Goal: Information Seeking & Learning: Learn about a topic

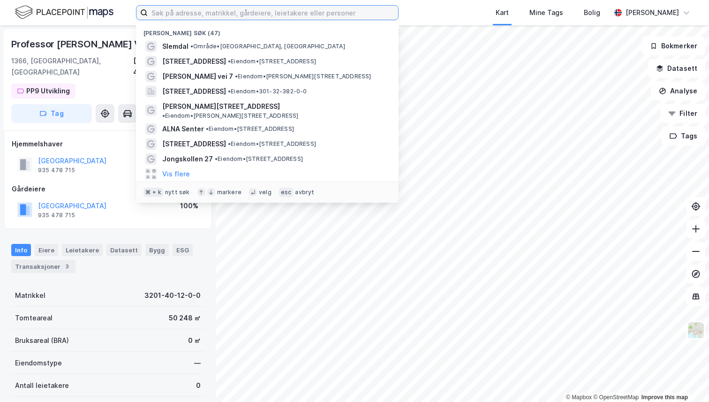
click at [289, 15] on input at bounding box center [273, 13] width 250 height 14
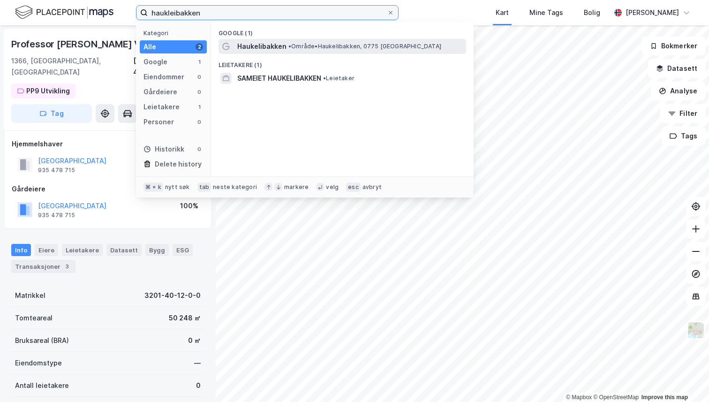
type input "haukleibakken"
click at [300, 43] on span "• Område • Haukelibakken, 0775 [GEOGRAPHIC_DATA]" at bounding box center [364, 46] width 153 height 7
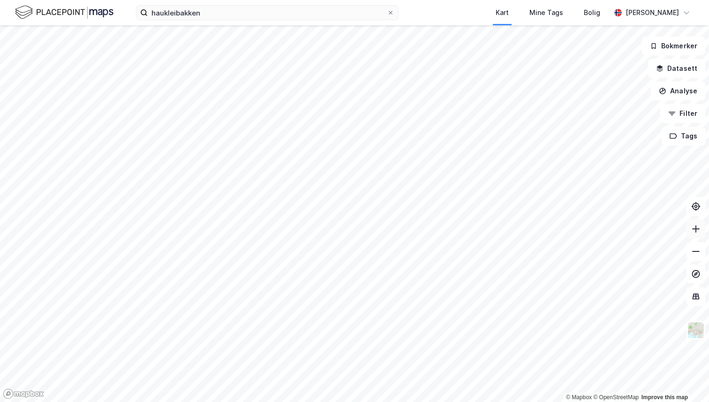
click at [693, 233] on button at bounding box center [695, 228] width 19 height 19
click at [691, 334] on img at bounding box center [696, 330] width 18 height 18
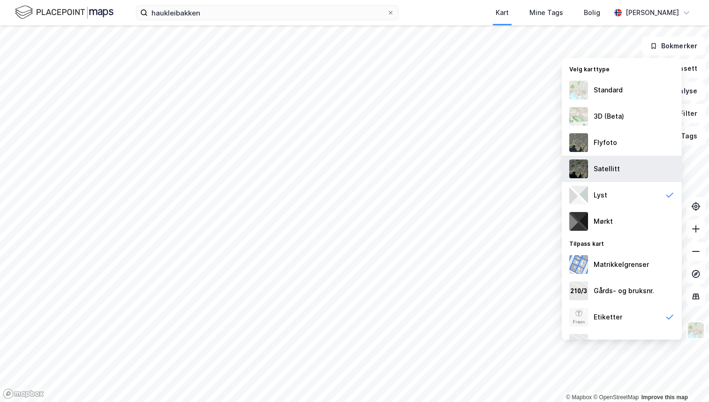
click at [617, 164] on div "Satellitt" at bounding box center [606, 168] width 26 height 11
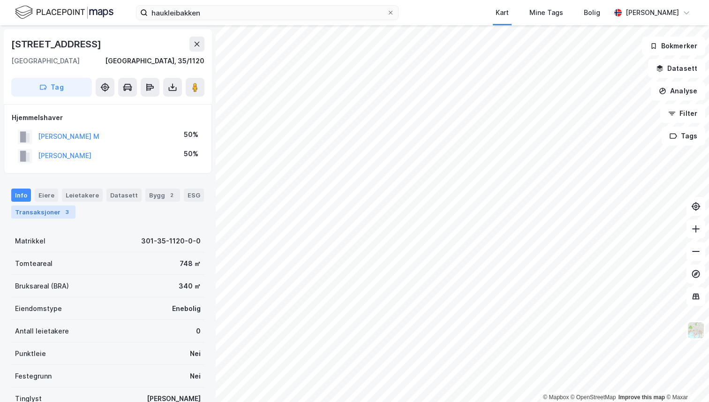
click at [32, 217] on div "Transaksjoner 3" at bounding box center [43, 211] width 64 height 13
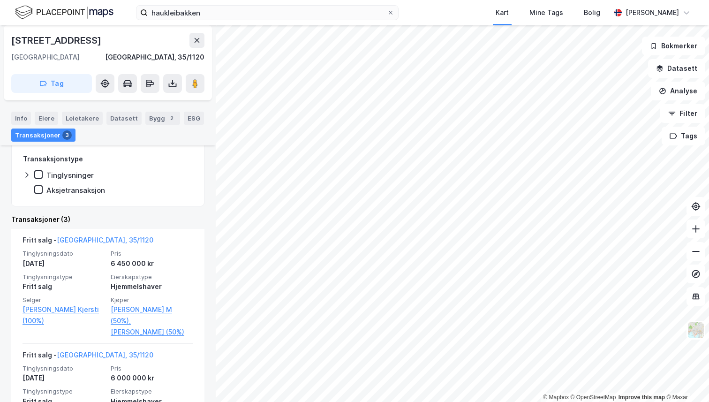
scroll to position [165, 0]
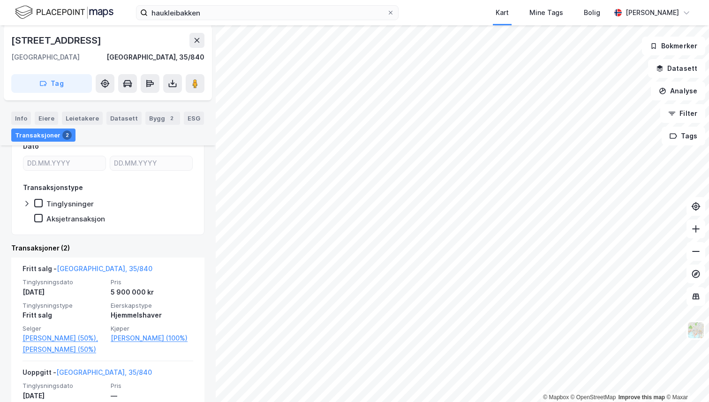
scroll to position [121, 0]
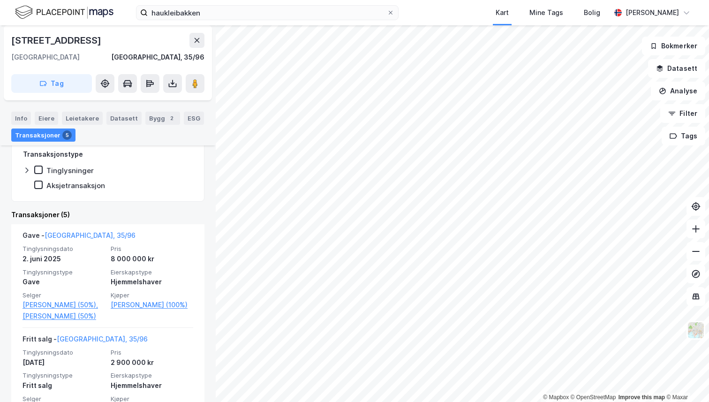
scroll to position [151, 0]
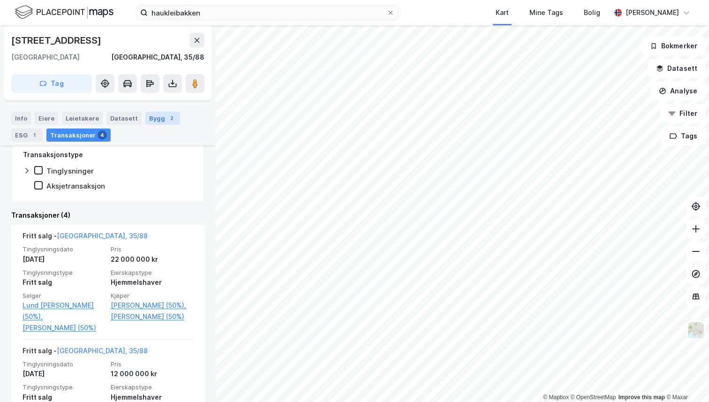
scroll to position [173, 0]
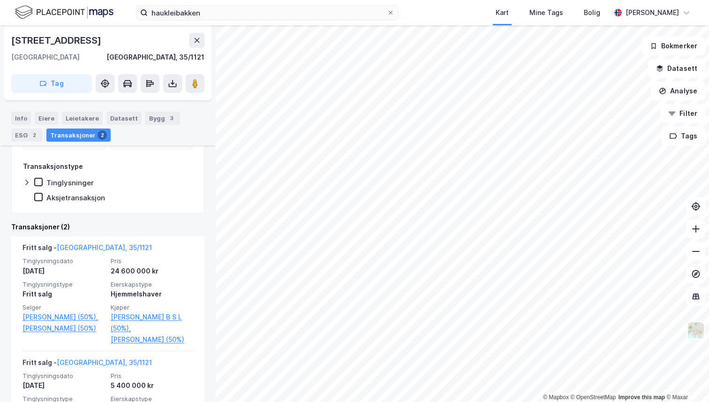
scroll to position [158, 0]
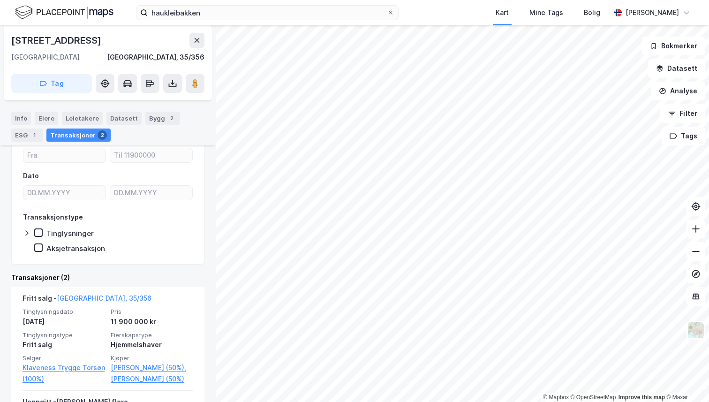
scroll to position [154, 0]
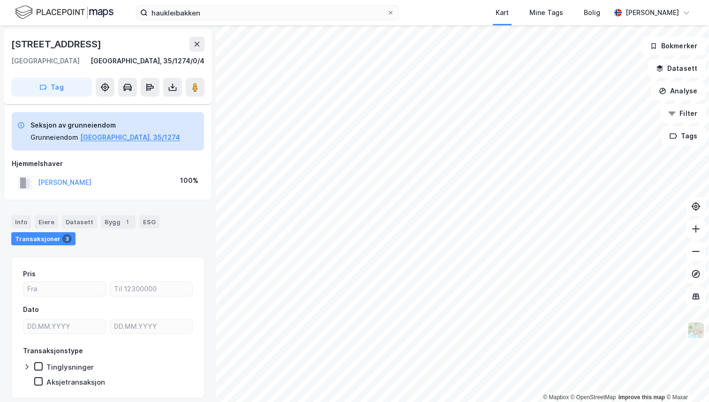
scroll to position [30, 0]
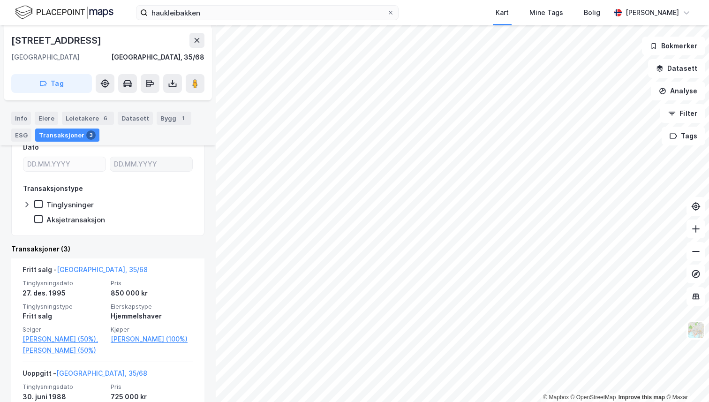
scroll to position [117, 0]
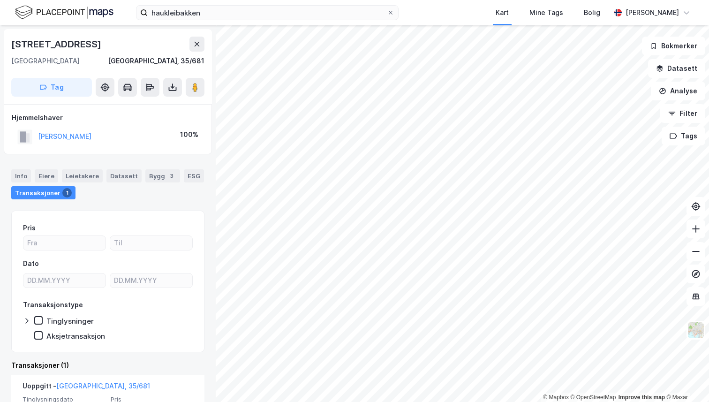
scroll to position [87, 0]
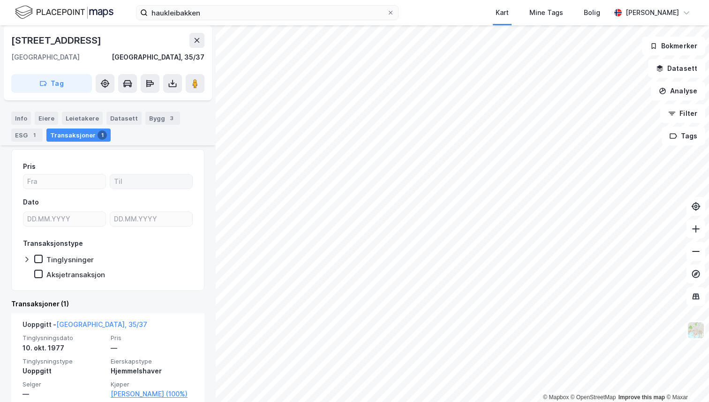
scroll to position [76, 0]
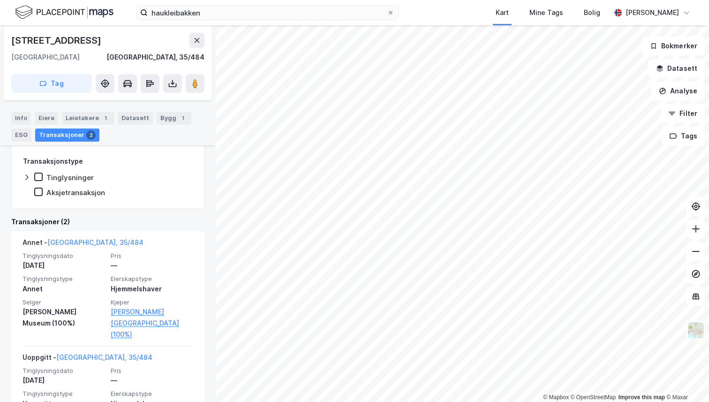
scroll to position [210, 0]
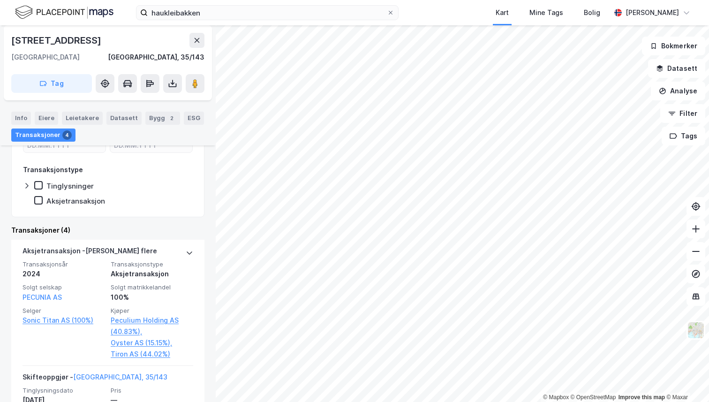
scroll to position [184, 0]
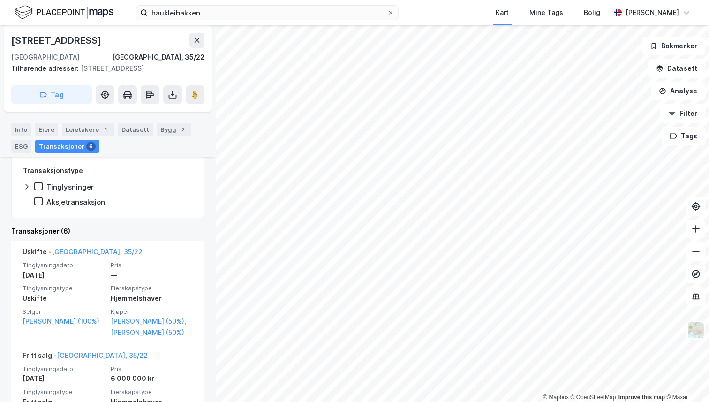
scroll to position [177, 0]
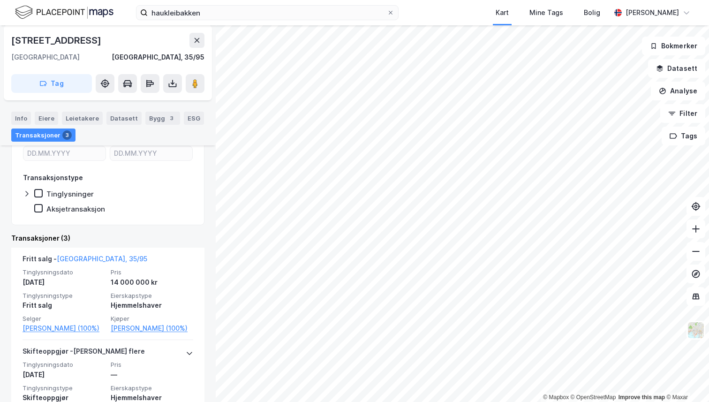
scroll to position [155, 0]
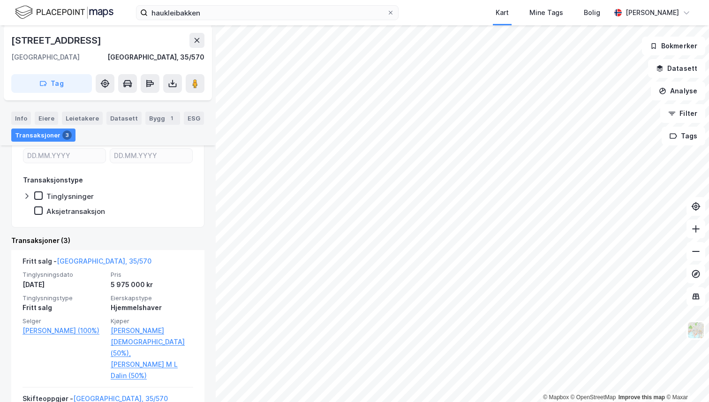
scroll to position [145, 0]
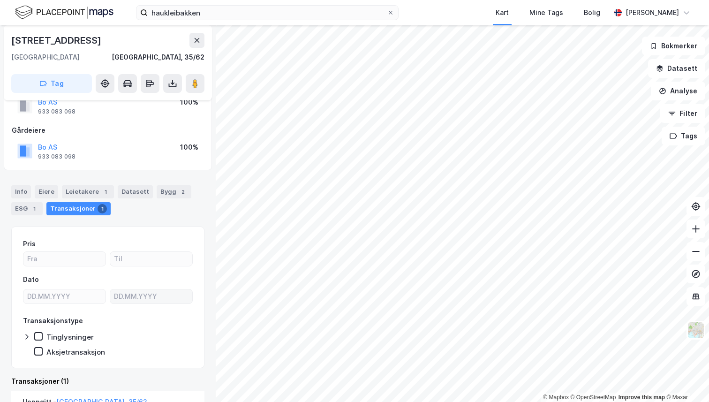
scroll to position [124, 0]
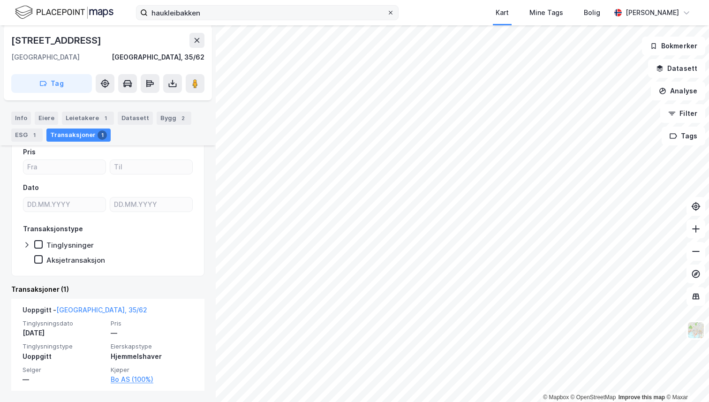
click at [391, 12] on icon at bounding box center [391, 13] width 4 height 4
click at [387, 12] on input "haukleibakken" at bounding box center [267, 13] width 239 height 14
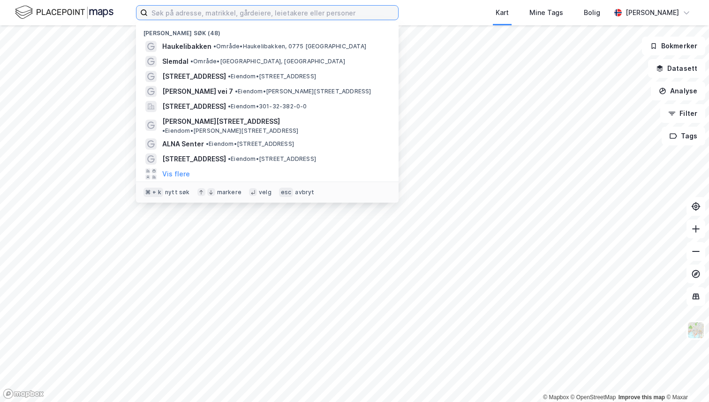
paste input "[PERSON_NAME]"
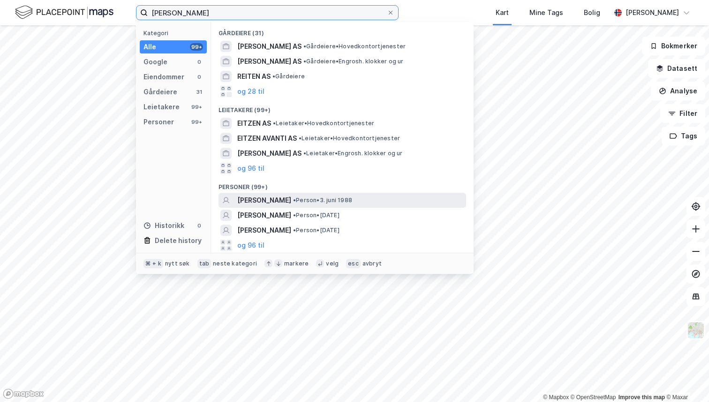
type input "[PERSON_NAME]"
click at [287, 194] on span "[PERSON_NAME]" at bounding box center [264, 199] width 54 height 11
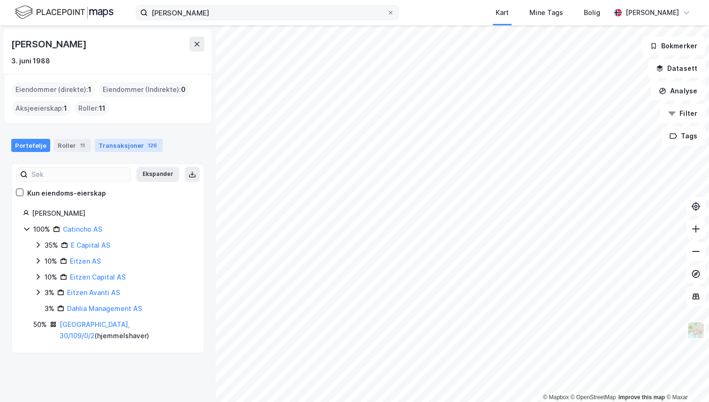
click at [112, 146] on div "Transaksjoner 126" at bounding box center [129, 145] width 68 height 13
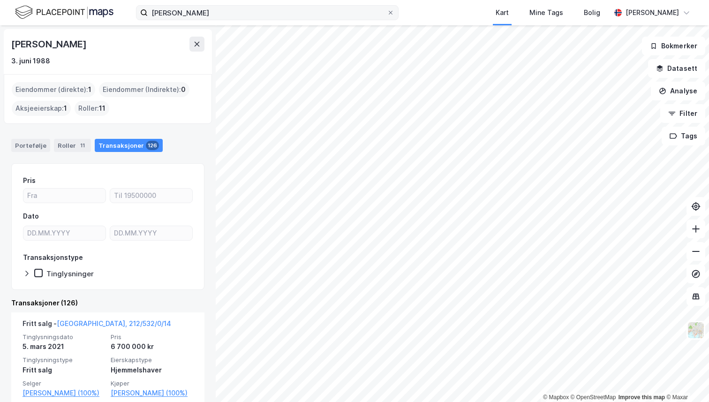
click at [58, 88] on div "Eiendommer (direkte) : 1" at bounding box center [53, 89] width 83 height 15
click at [63, 144] on div "Roller 11" at bounding box center [72, 145] width 37 height 13
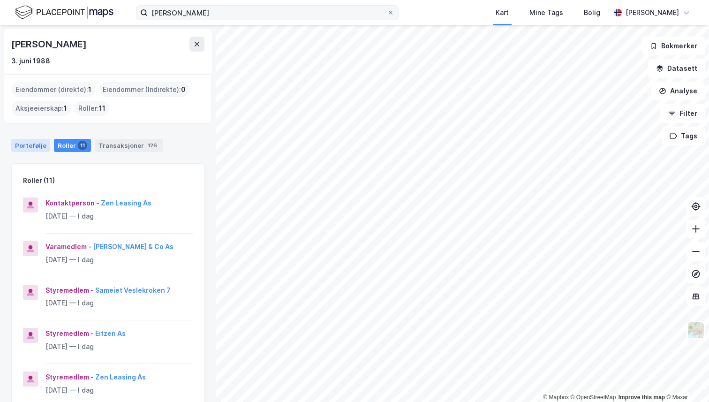
click at [40, 145] on div "Portefølje" at bounding box center [30, 145] width 39 height 13
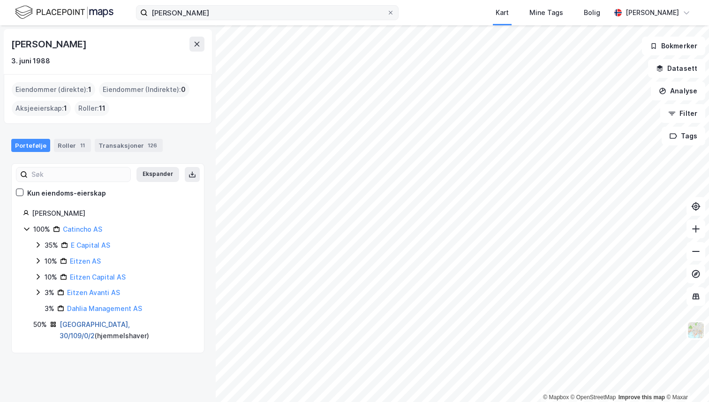
click at [81, 322] on link "[GEOGRAPHIC_DATA], 30/109/0/2" at bounding box center [95, 329] width 70 height 19
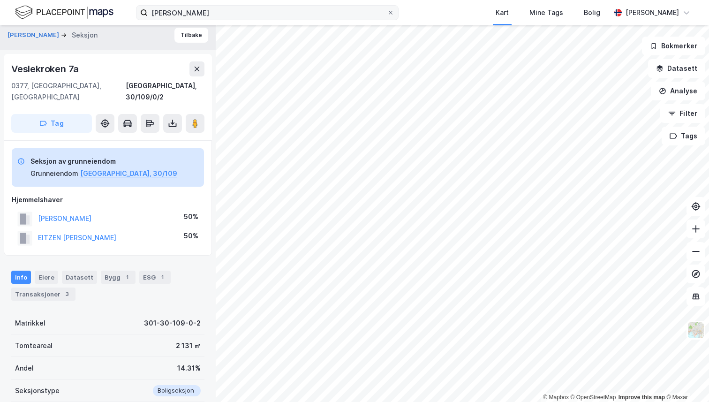
scroll to position [2, 0]
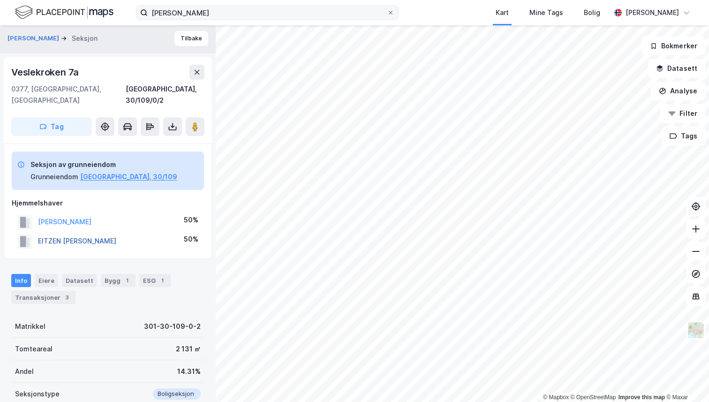
click at [0, 0] on button "EITZEN [PERSON_NAME]" at bounding box center [0, 0] width 0 height 0
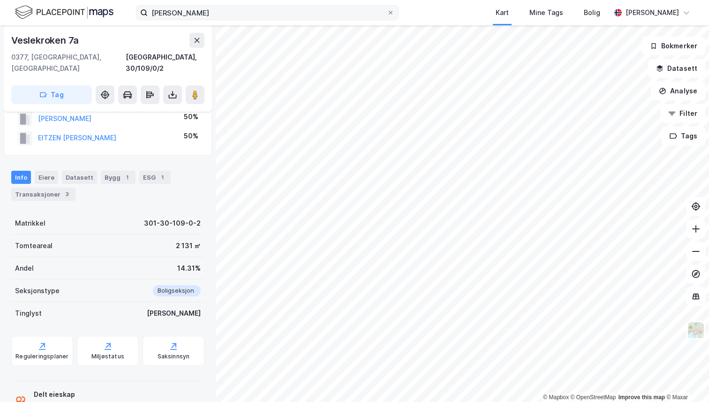
scroll to position [125, 0]
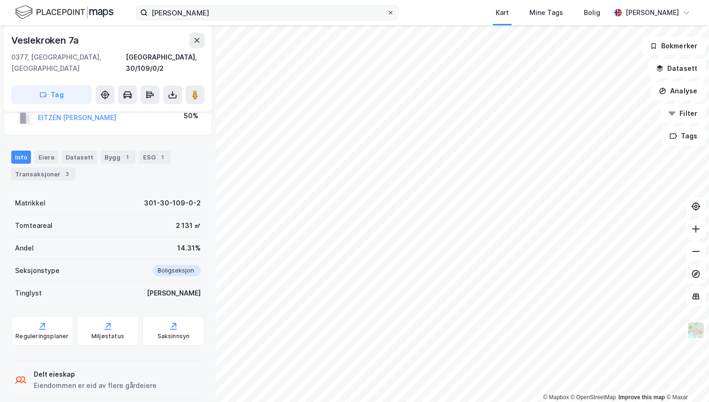
click at [393, 12] on icon at bounding box center [391, 13] width 6 height 6
click at [387, 12] on input "[PERSON_NAME]" at bounding box center [267, 13] width 239 height 14
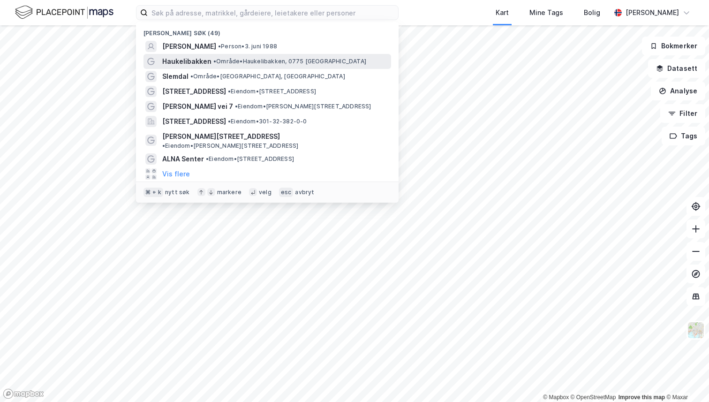
click at [190, 63] on span "Haukelibakken" at bounding box center [186, 61] width 49 height 11
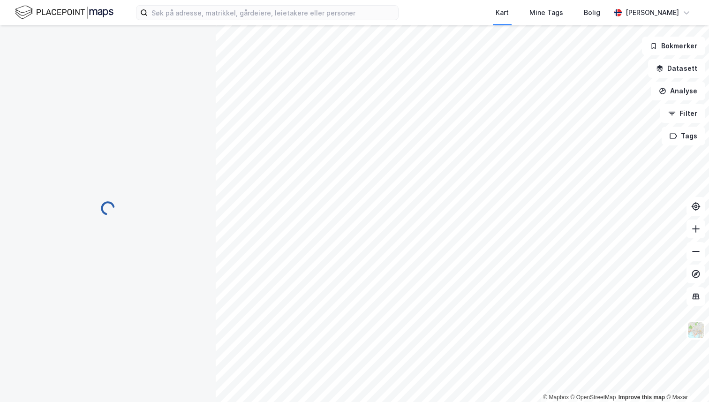
scroll to position [60, 0]
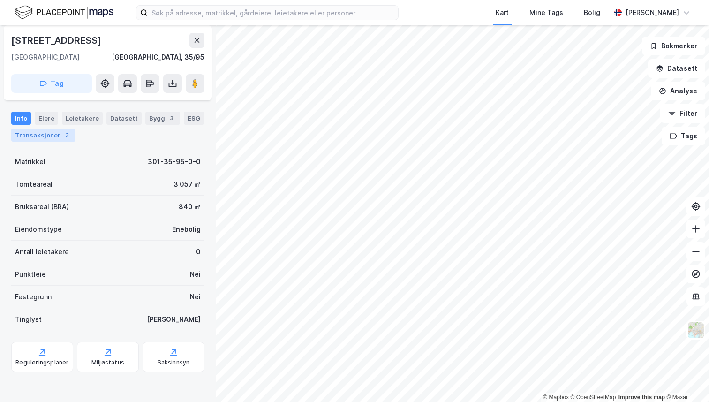
click at [58, 135] on div "Transaksjoner 3" at bounding box center [43, 134] width 64 height 13
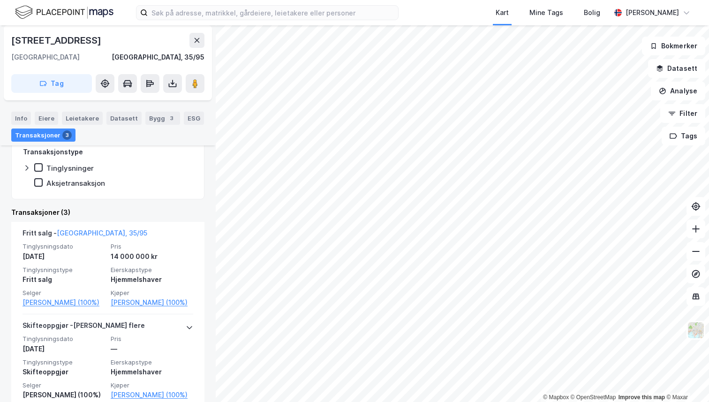
scroll to position [155, 0]
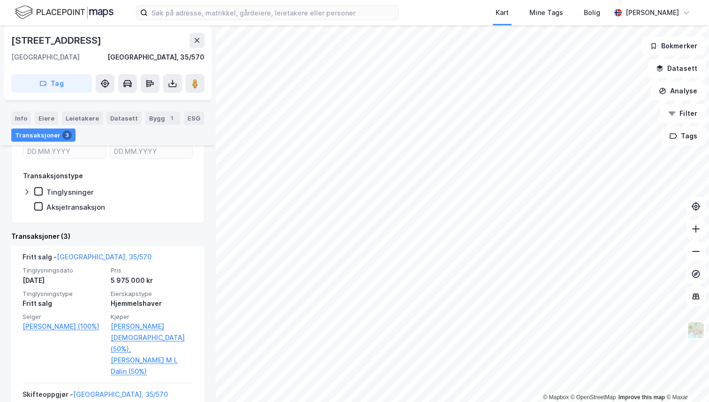
scroll to position [164, 0]
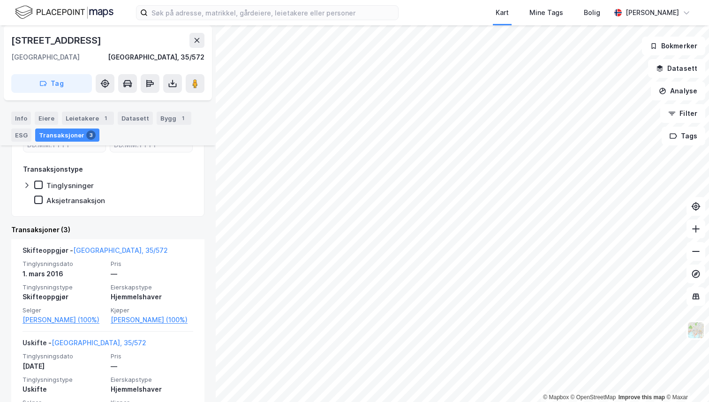
scroll to position [144, 0]
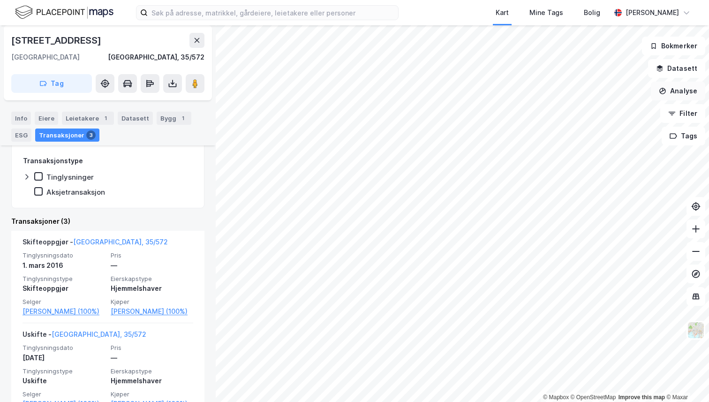
click at [683, 93] on button "Analyse" at bounding box center [678, 91] width 54 height 19
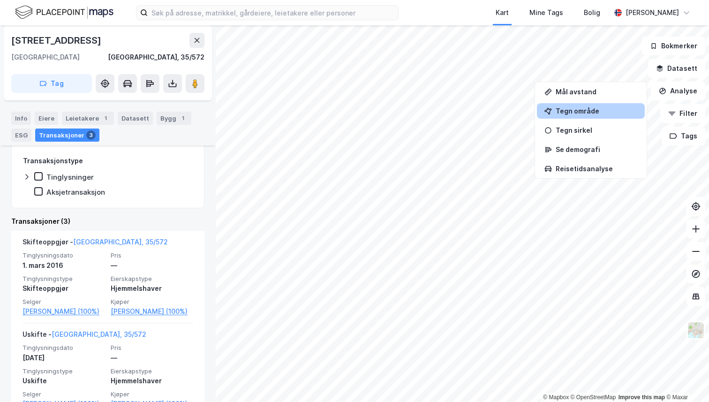
click at [591, 113] on div "Tegn område" at bounding box center [596, 111] width 82 height 8
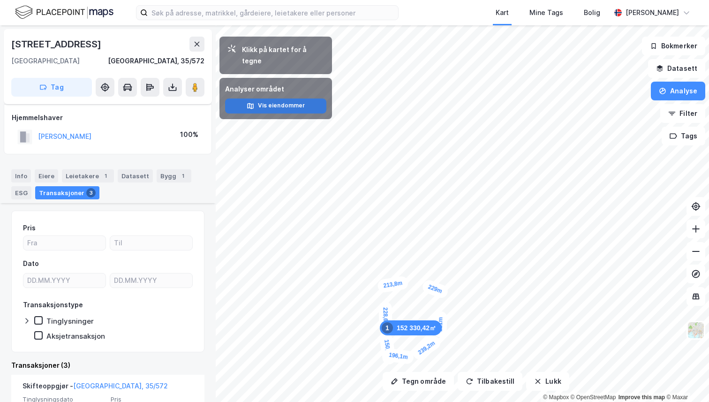
click at [309, 98] on button "Vis eiendommer" at bounding box center [275, 105] width 101 height 15
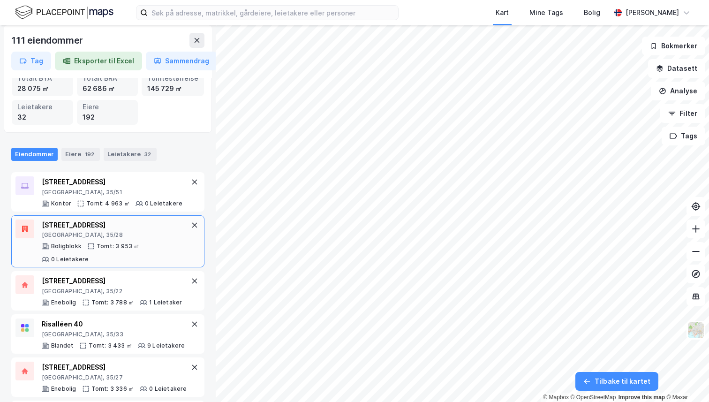
scroll to position [26, 0]
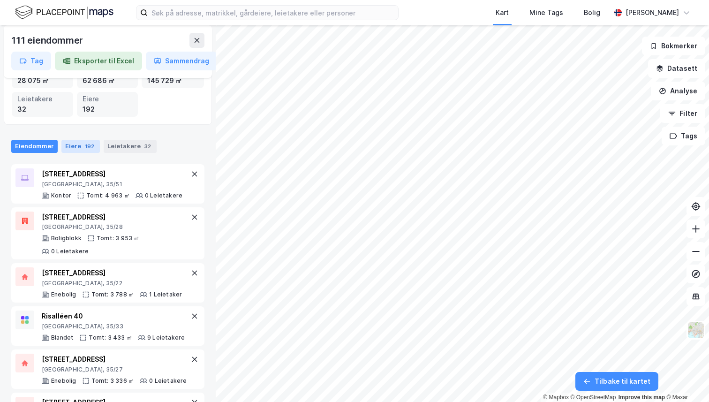
click at [81, 142] on div "Eiere 192" at bounding box center [80, 146] width 38 height 13
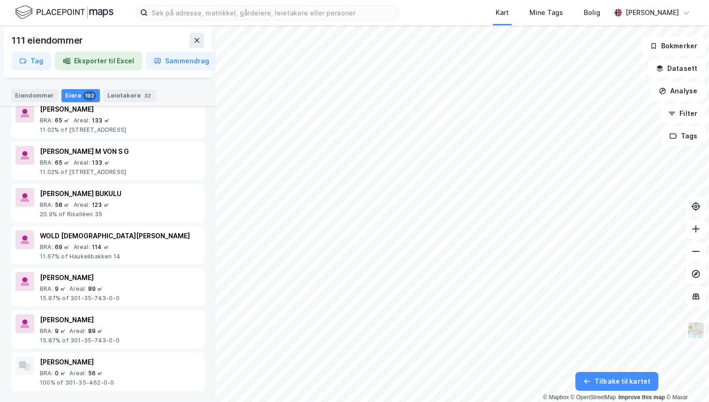
scroll to position [8104, 0]
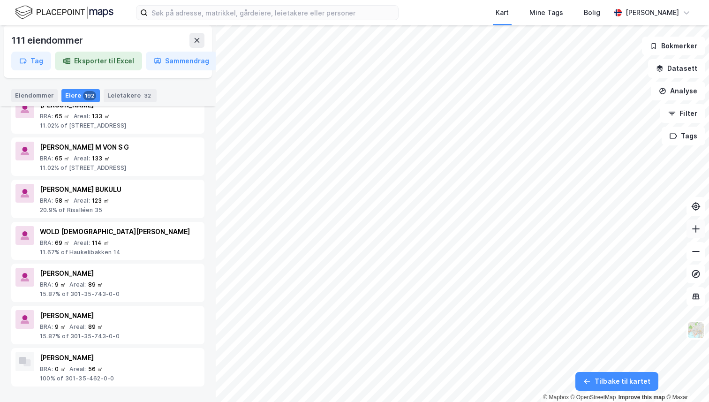
click at [698, 231] on icon at bounding box center [695, 228] width 9 height 9
click at [696, 224] on icon at bounding box center [695, 228] width 9 height 9
click at [684, 116] on button "Filter" at bounding box center [682, 113] width 45 height 19
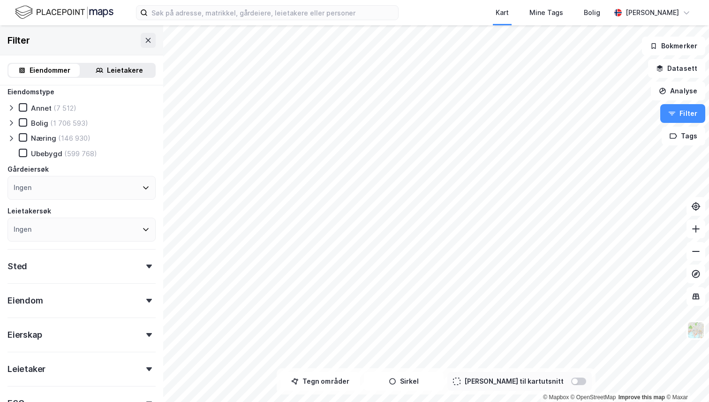
scroll to position [6, 0]
click at [22, 124] on icon at bounding box center [23, 122] width 5 height 3
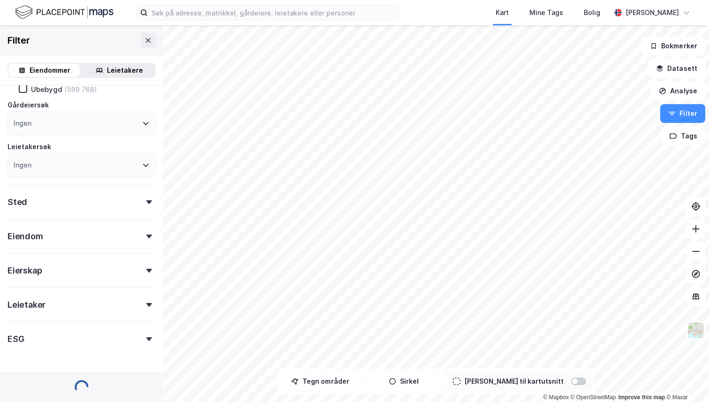
scroll to position [78, 0]
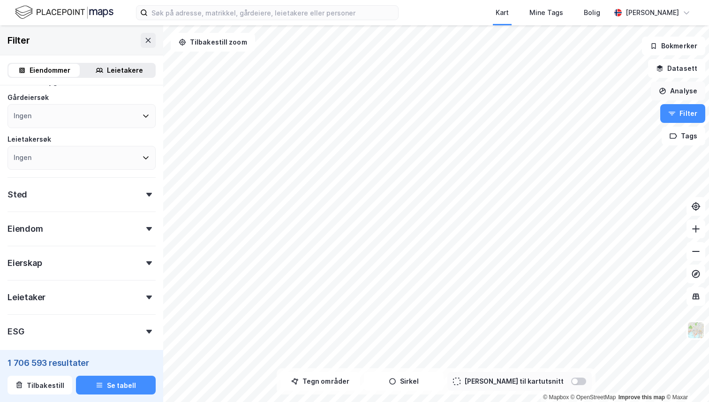
click at [682, 90] on button "Analyse" at bounding box center [678, 91] width 54 height 19
click at [699, 259] on button at bounding box center [695, 251] width 19 height 19
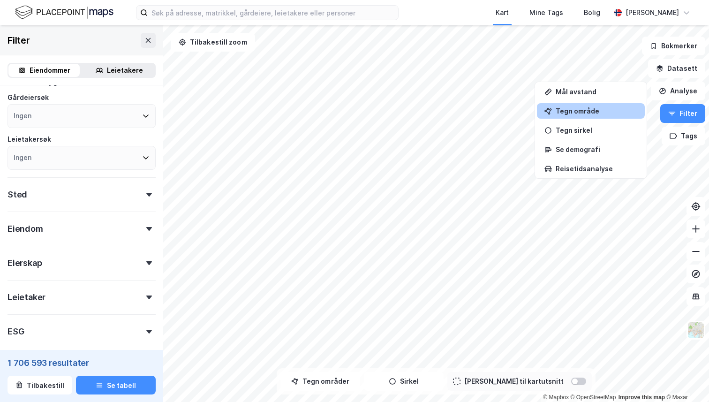
click at [583, 114] on div "Tegn område" at bounding box center [596, 111] width 82 height 8
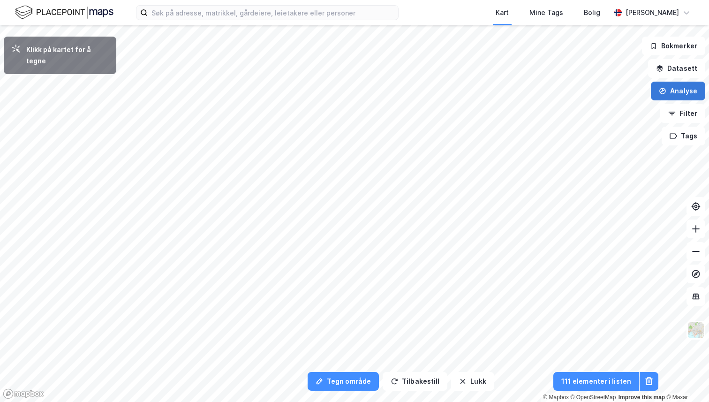
click at [689, 91] on button "Analyse" at bounding box center [678, 91] width 54 height 19
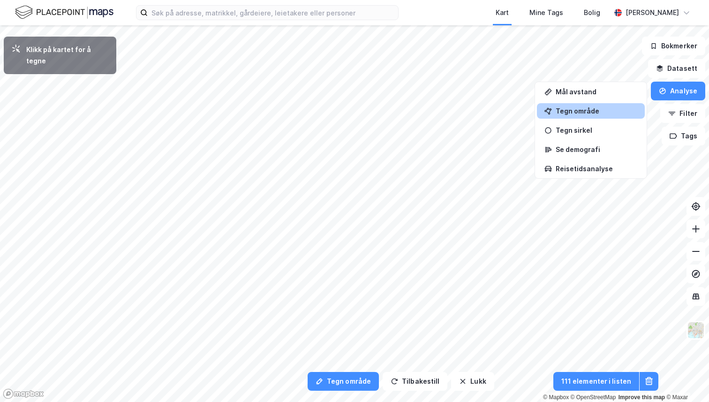
click at [606, 113] on div "Tegn område" at bounding box center [596, 111] width 82 height 8
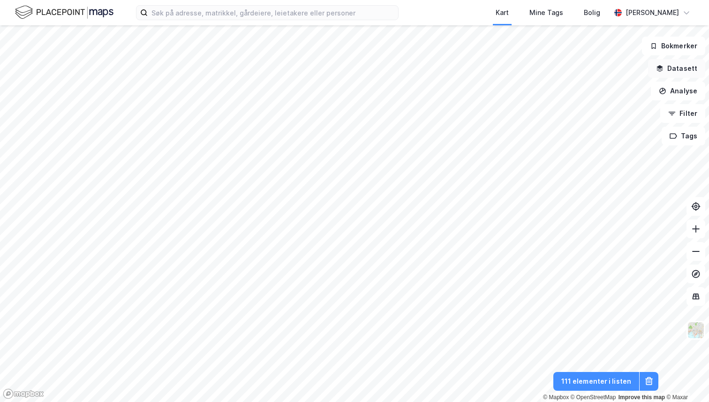
click at [683, 70] on button "Datasett" at bounding box center [676, 68] width 57 height 19
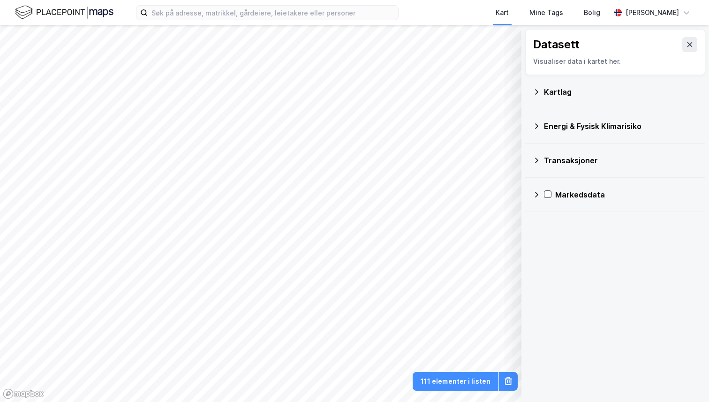
click at [540, 155] on div "Transaksjoner" at bounding box center [614, 160] width 165 height 22
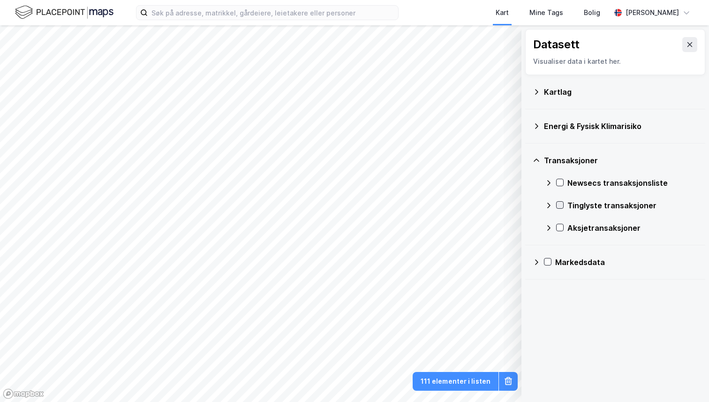
click at [559, 203] on icon at bounding box center [559, 205] width 7 height 7
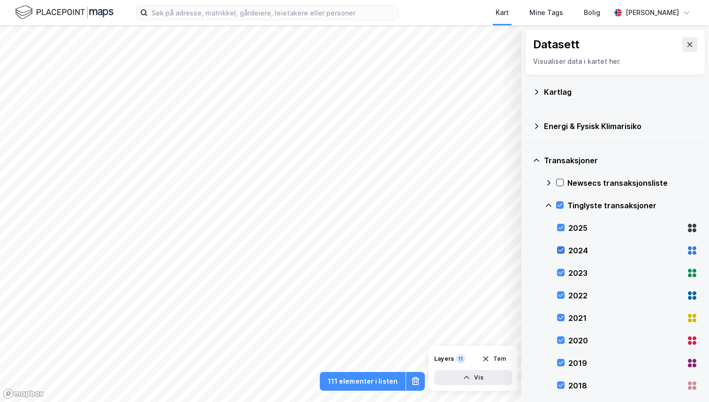
click at [561, 251] on icon at bounding box center [560, 250] width 7 height 7
click at [560, 273] on icon at bounding box center [560, 272] width 5 height 3
click at [560, 290] on div "2022" at bounding box center [627, 295] width 141 height 22
click at [560, 315] on icon at bounding box center [560, 317] width 7 height 7
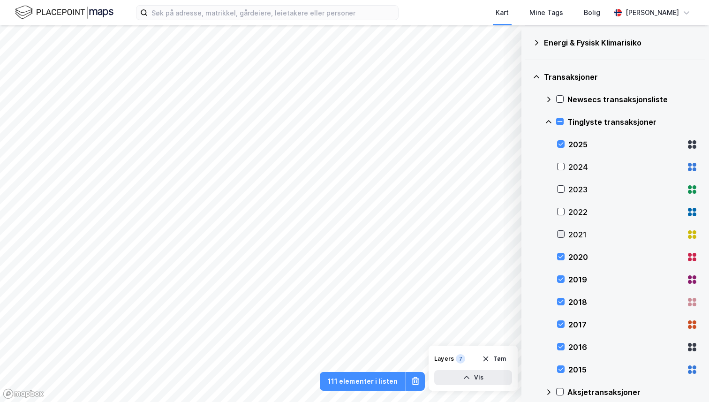
scroll to position [87, 0]
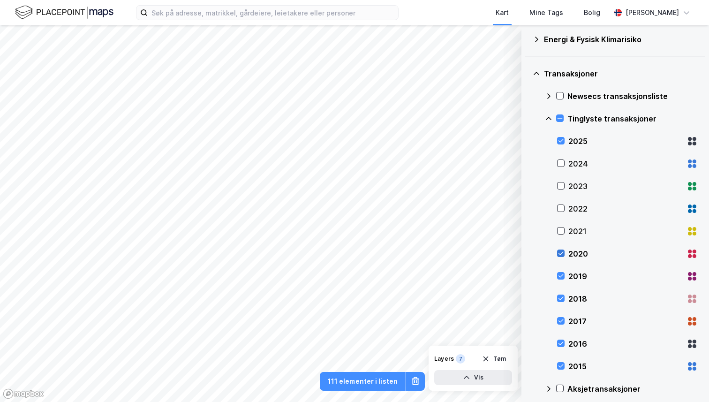
click at [562, 255] on icon at bounding box center [560, 253] width 7 height 7
click at [562, 275] on icon at bounding box center [560, 275] width 7 height 7
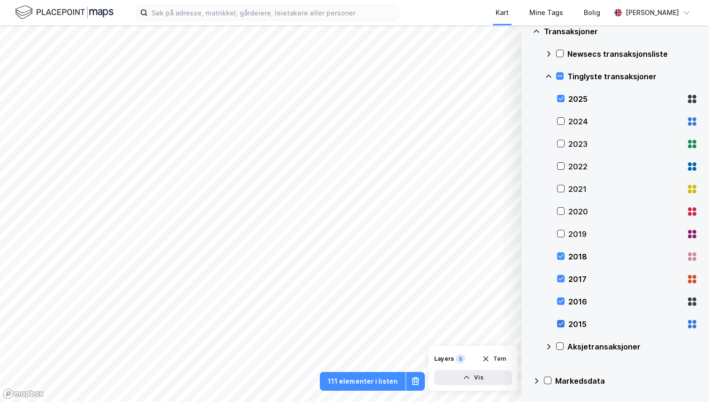
click at [561, 323] on icon at bounding box center [560, 323] width 7 height 7
click at [561, 304] on icon at bounding box center [560, 301] width 7 height 7
click at [561, 281] on icon at bounding box center [560, 278] width 7 height 7
click at [562, 251] on div "2018" at bounding box center [627, 256] width 141 height 22
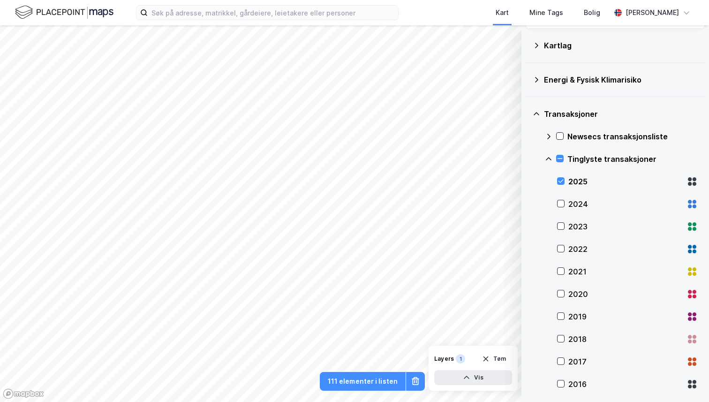
scroll to position [45, 0]
click at [561, 136] on icon at bounding box center [559, 137] width 5 height 3
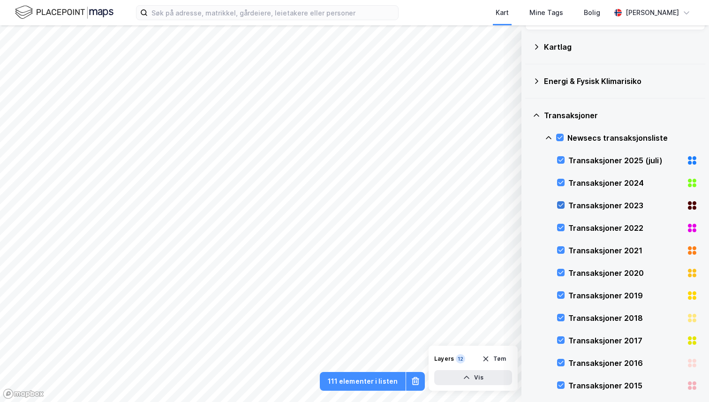
click at [560, 202] on icon at bounding box center [560, 205] width 7 height 7
click at [561, 229] on icon at bounding box center [560, 227] width 7 height 7
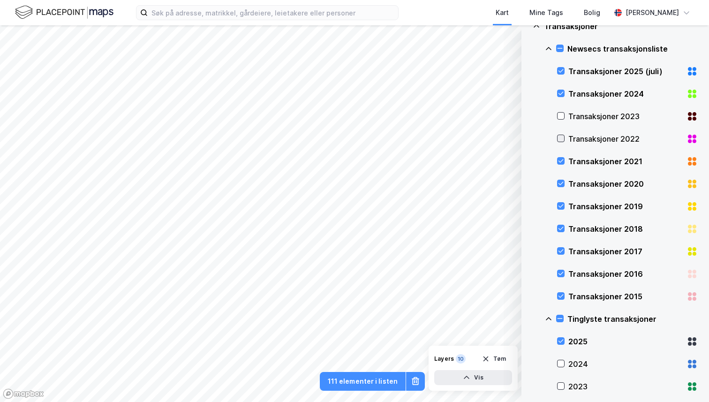
scroll to position [148, 0]
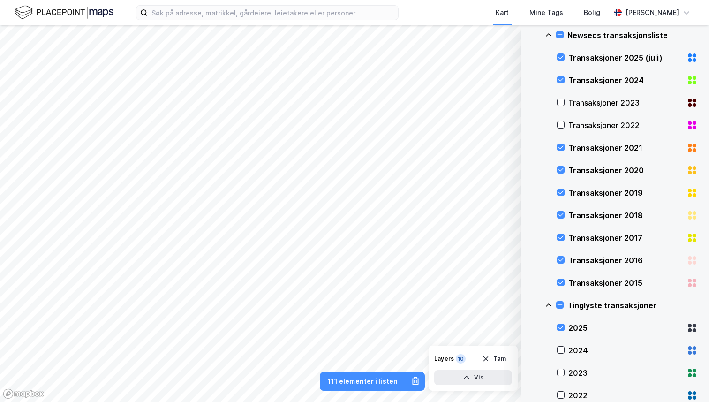
click at [561, 275] on div "Transaksjoner 2015" at bounding box center [627, 282] width 141 height 22
click at [561, 254] on div "Transaksjoner 2016" at bounding box center [627, 260] width 141 height 22
click at [561, 242] on div "Transaksjoner 2017" at bounding box center [627, 237] width 141 height 22
click at [562, 213] on icon at bounding box center [560, 214] width 7 height 7
click at [562, 189] on icon at bounding box center [560, 192] width 7 height 7
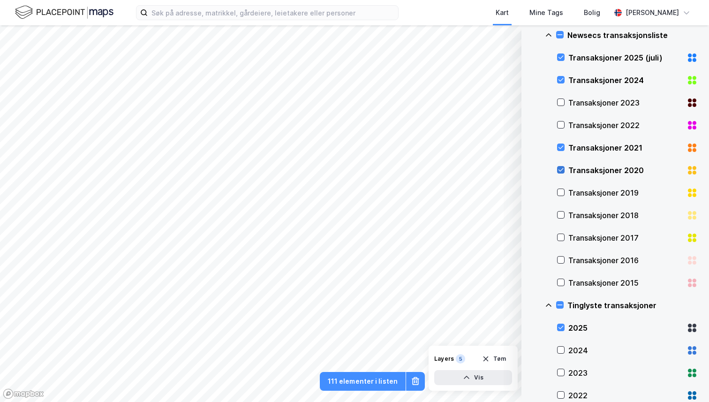
click at [562, 166] on icon at bounding box center [560, 169] width 7 height 7
click at [562, 145] on icon at bounding box center [560, 147] width 7 height 7
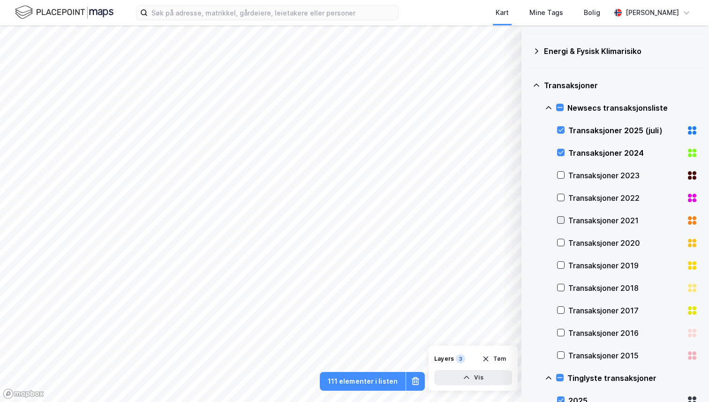
scroll to position [0, 0]
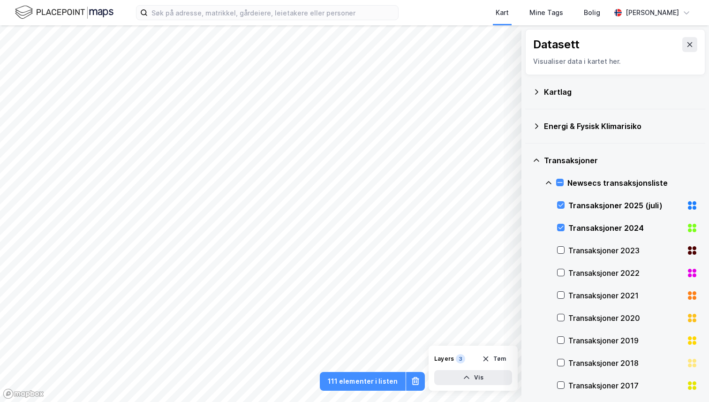
click at [583, 65] on div "Visualiser data i kartet her." at bounding box center [615, 61] width 164 height 11
click at [535, 162] on icon at bounding box center [535, 160] width 7 height 7
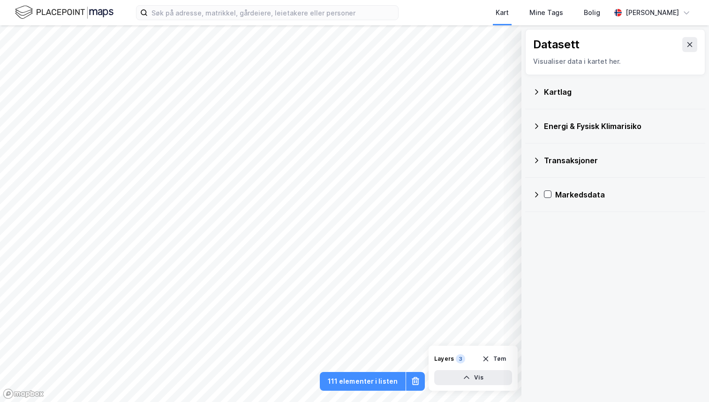
click at [535, 197] on icon at bounding box center [535, 194] width 7 height 7
click at [538, 129] on icon at bounding box center [535, 125] width 7 height 7
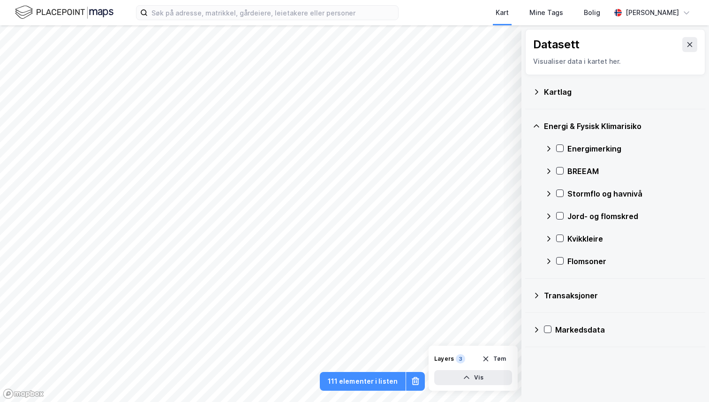
click at [538, 129] on icon at bounding box center [535, 125] width 7 height 7
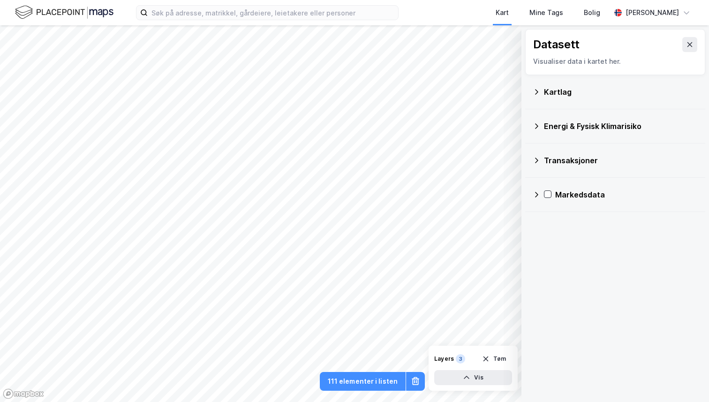
click at [535, 92] on icon at bounding box center [535, 91] width 7 height 7
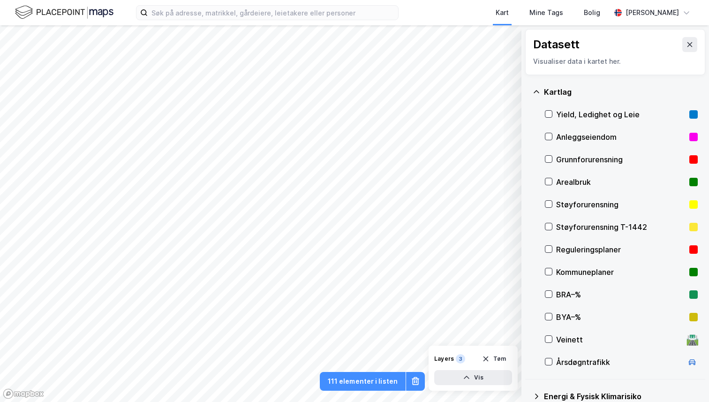
click at [539, 90] on icon at bounding box center [535, 91] width 7 height 7
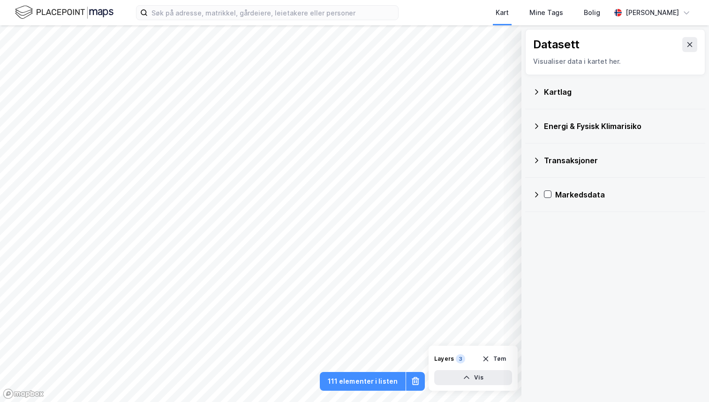
click at [458, 356] on div "3" at bounding box center [460, 358] width 9 height 9
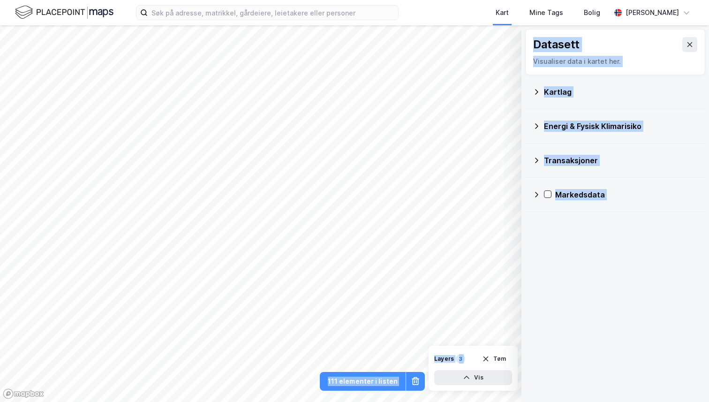
click at [473, 287] on div "© Mapbox © OpenStreetMap Improve this map © Maxar Datasett Visualiser data i ka…" at bounding box center [354, 213] width 709 height 376
click at [541, 160] on div "Transaksjoner" at bounding box center [614, 160] width 165 height 22
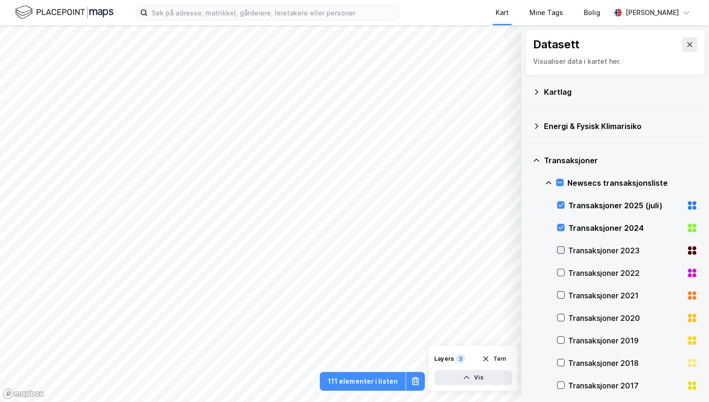
click at [561, 251] on icon at bounding box center [560, 249] width 5 height 3
click at [560, 269] on div at bounding box center [560, 272] width 7 height 7
click at [551, 186] on icon at bounding box center [548, 182] width 7 height 7
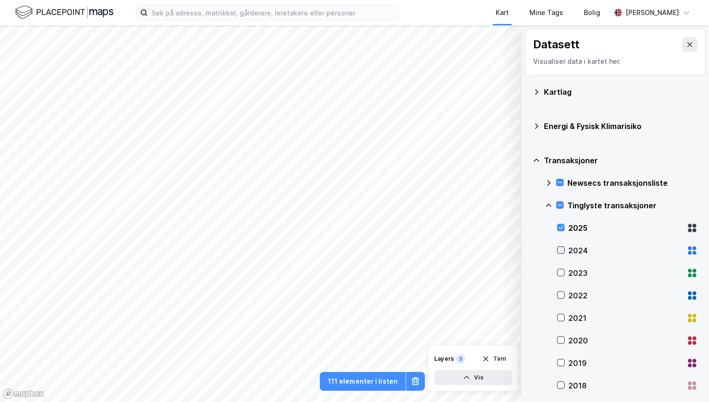
click at [560, 251] on icon at bounding box center [560, 249] width 5 height 3
click at [562, 268] on div "2023" at bounding box center [627, 273] width 141 height 22
click at [559, 294] on icon at bounding box center [560, 295] width 7 height 7
click at [563, 208] on div at bounding box center [559, 204] width 7 height 7
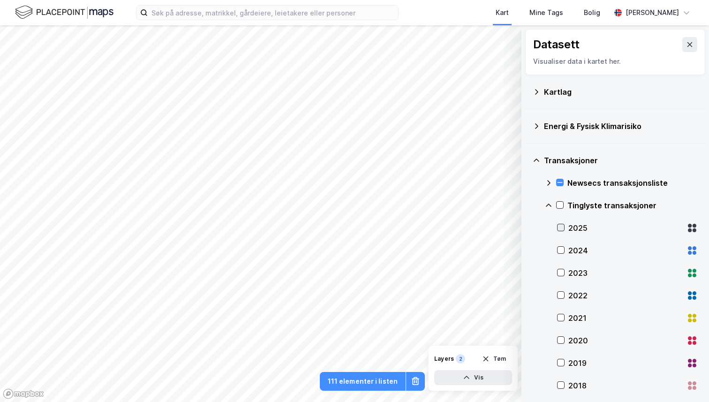
click at [562, 226] on icon at bounding box center [560, 227] width 7 height 7
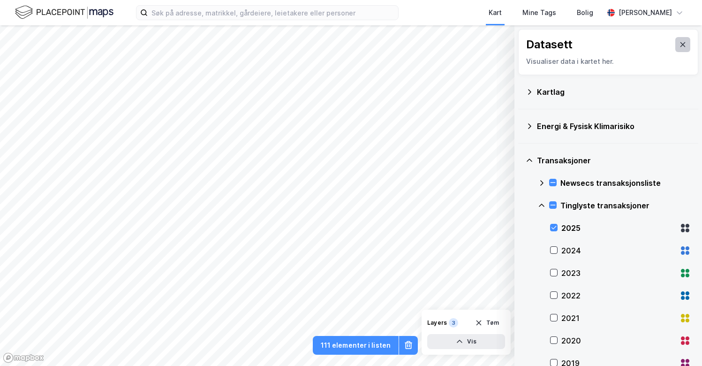
click at [684, 38] on button at bounding box center [682, 44] width 15 height 15
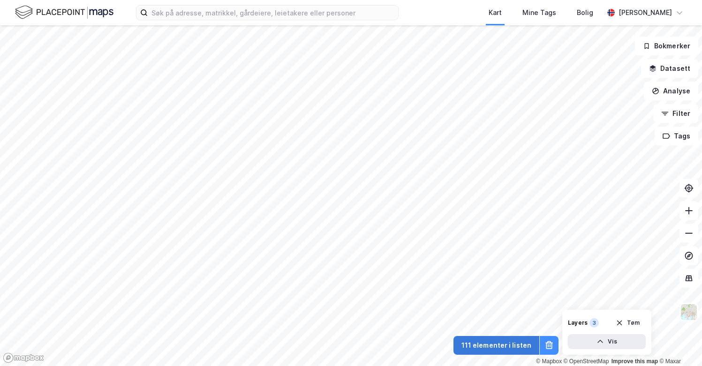
click at [501, 349] on button "111 elementer i listen" at bounding box center [496, 345] width 86 height 19
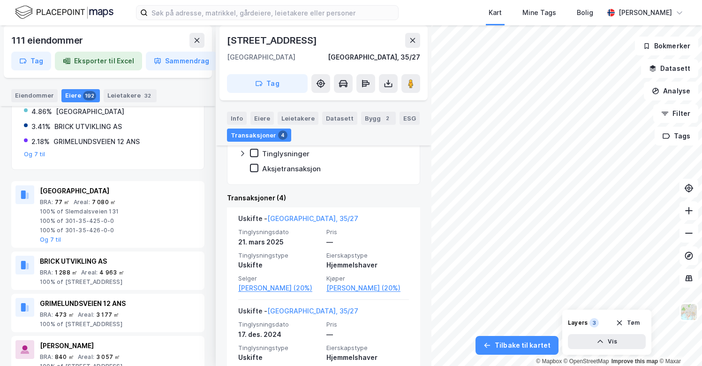
scroll to position [229, 0]
